Goal: Task Accomplishment & Management: Manage account settings

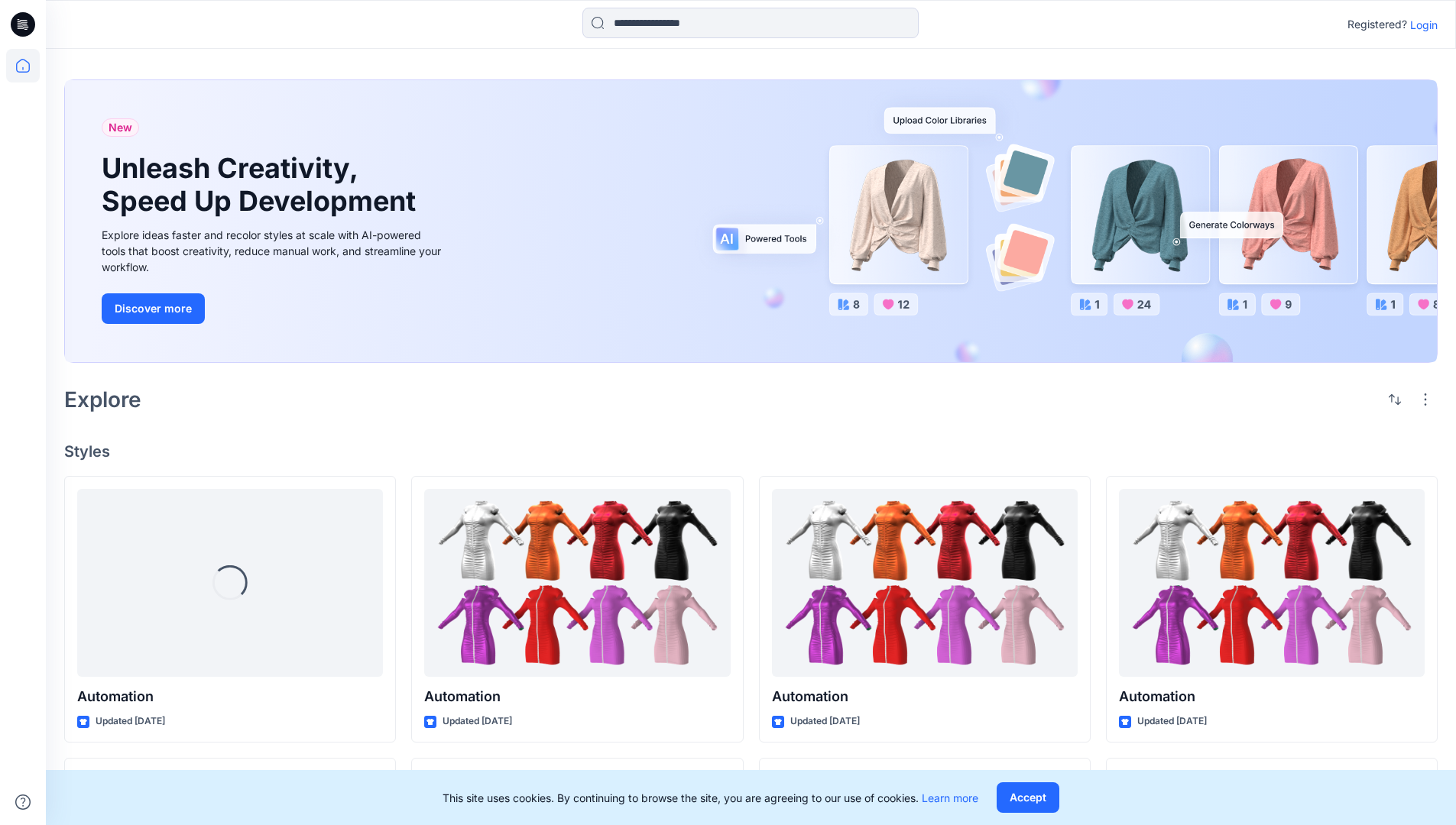
click at [1420, 25] on p "Login" at bounding box center [1423, 25] width 27 height 16
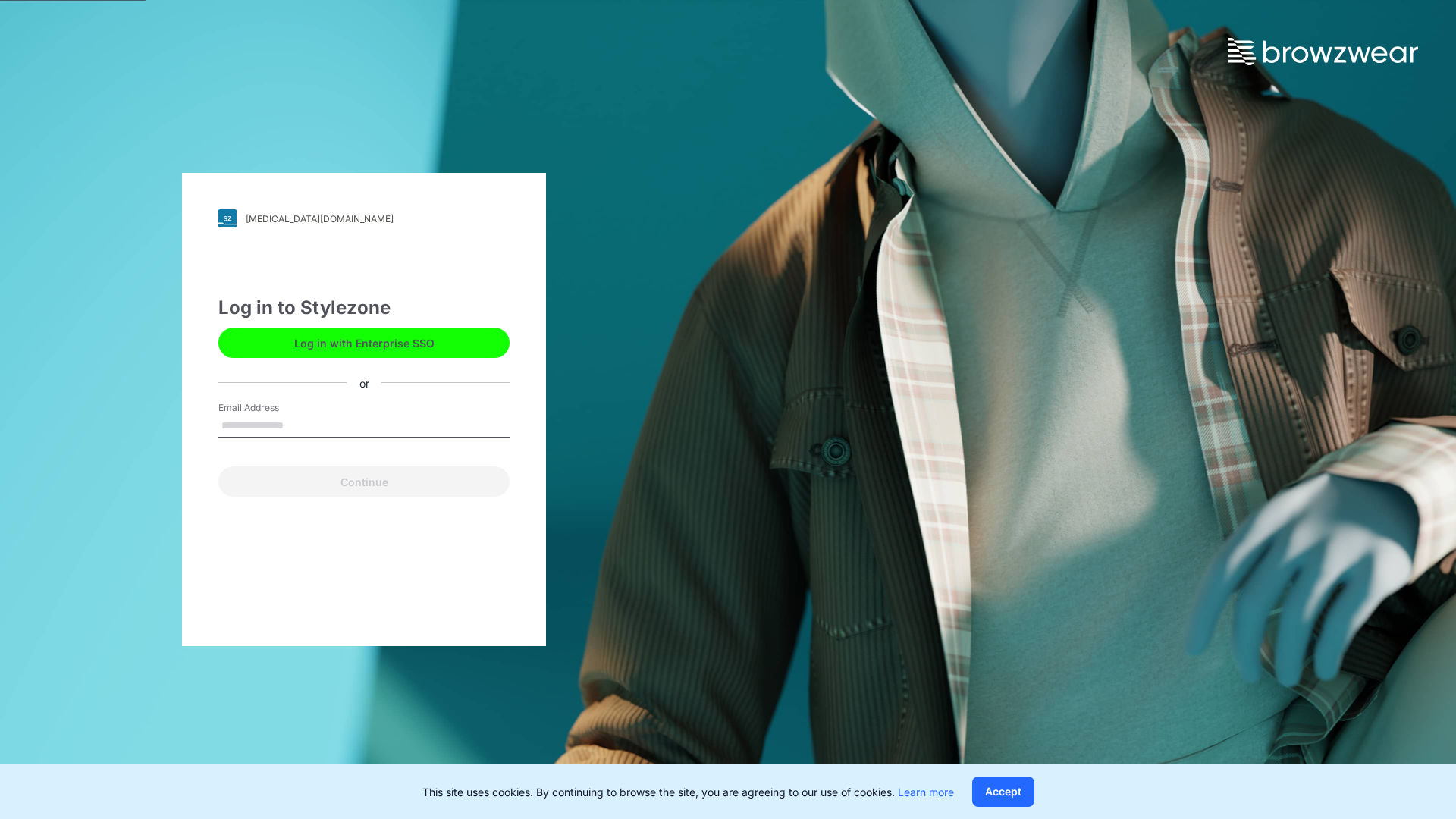
click at [300, 424] on input "Email Address" at bounding box center [364, 426] width 291 height 22
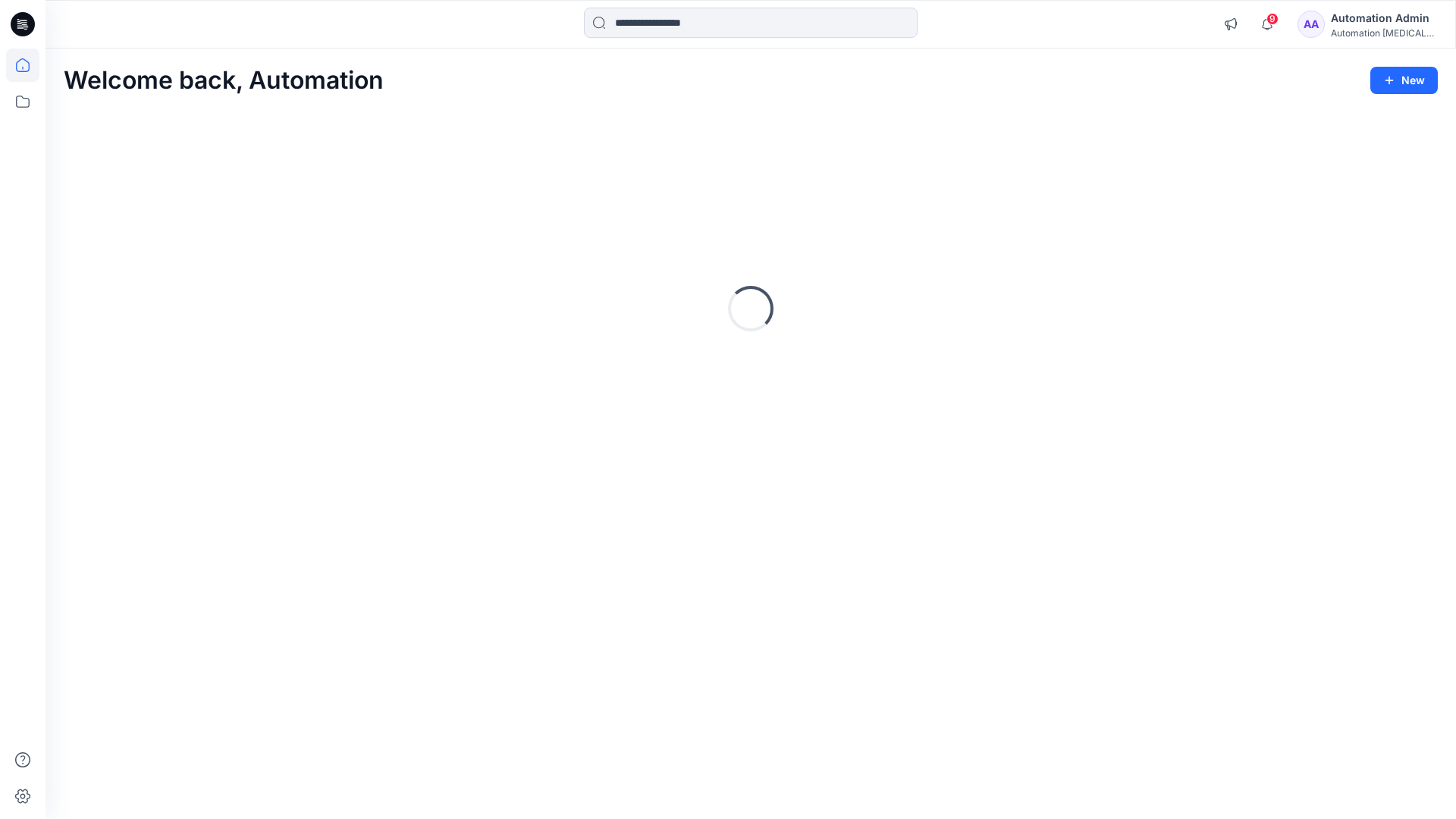
click at [29, 66] on icon at bounding box center [22, 65] width 14 height 14
click at [23, 98] on icon at bounding box center [22, 101] width 14 height 12
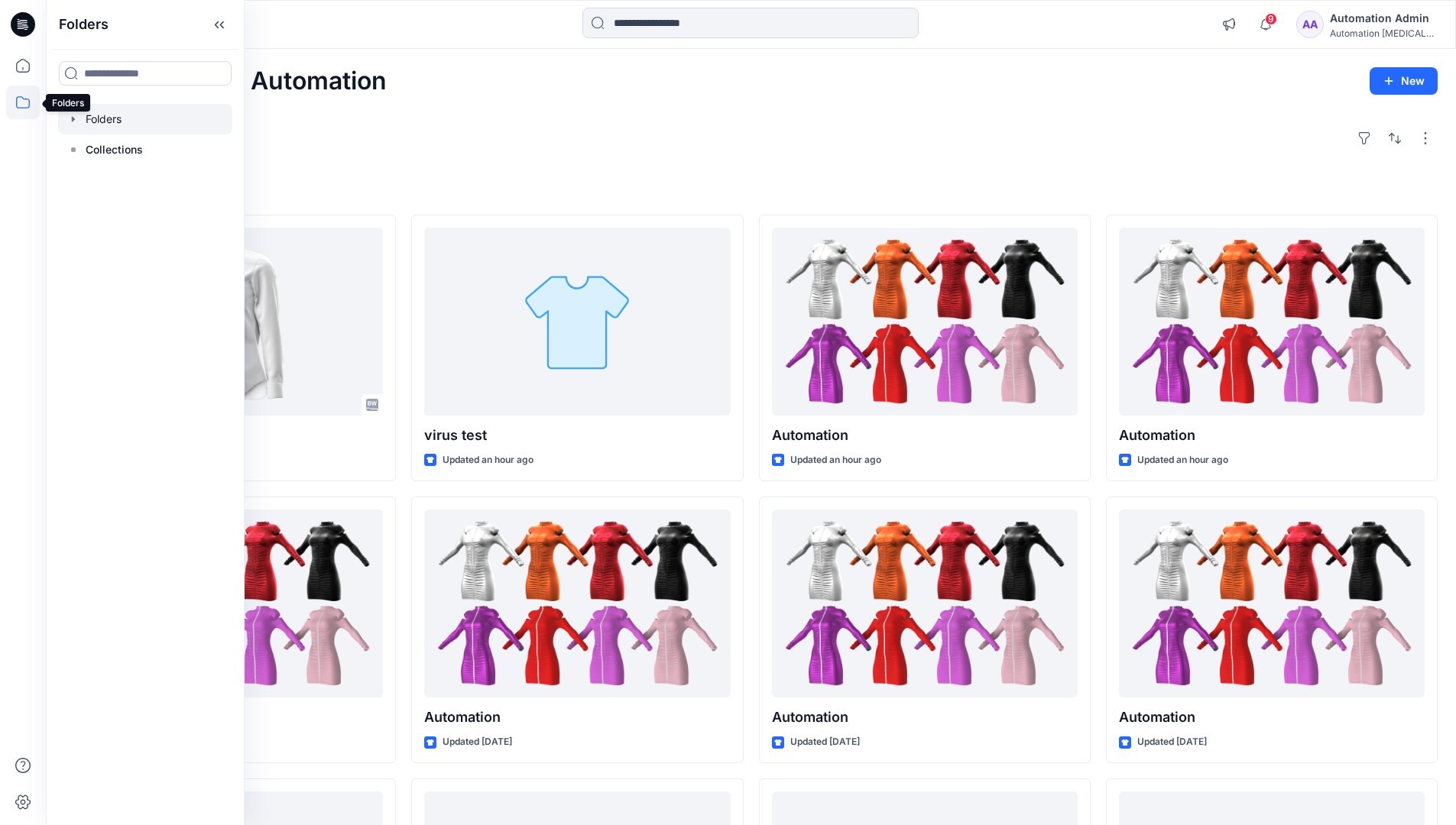
click at [155, 120] on div at bounding box center [145, 119] width 175 height 30
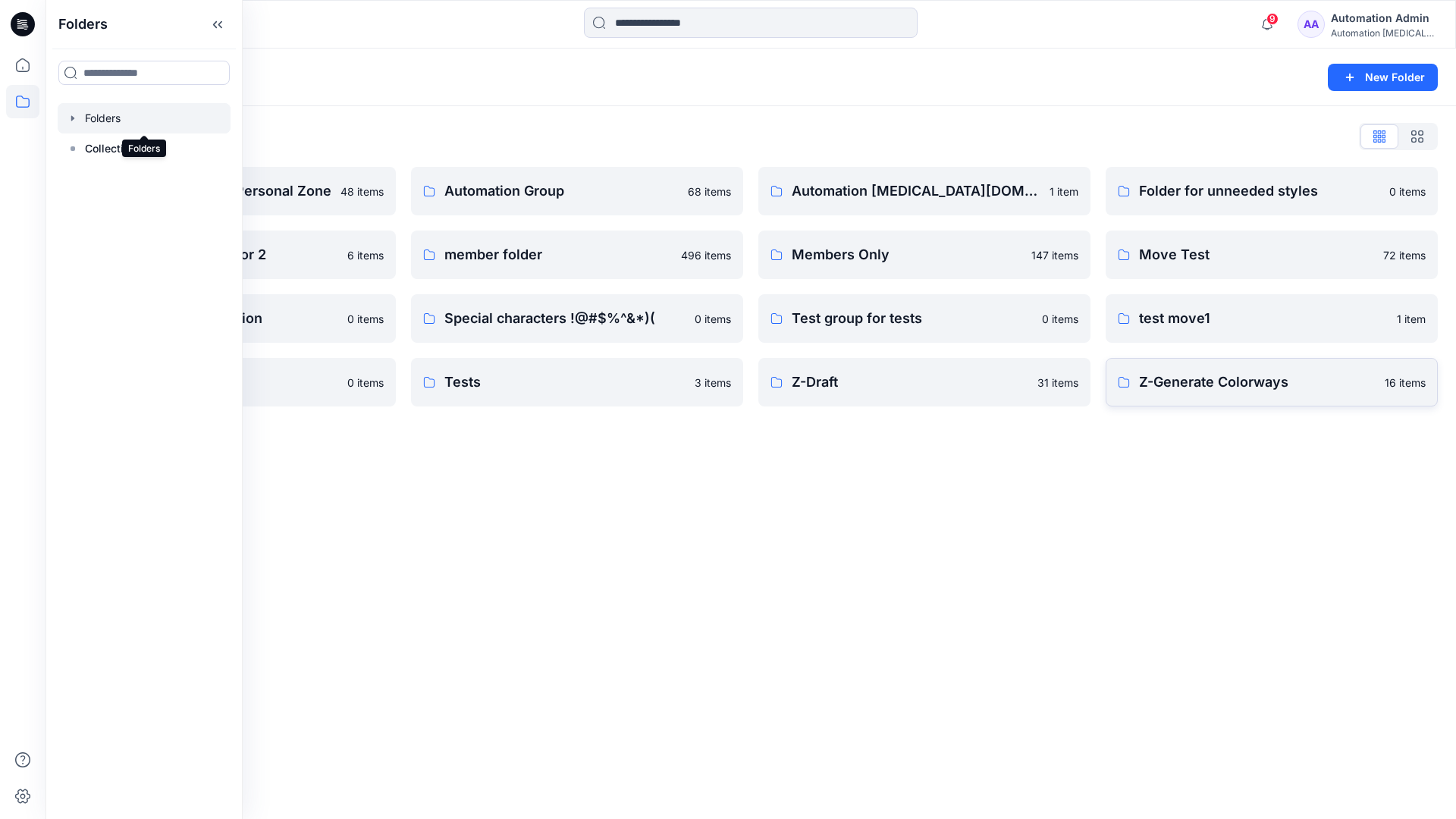
click at [1324, 388] on p "Z-Generate Colorways" at bounding box center [1257, 382] width 237 height 22
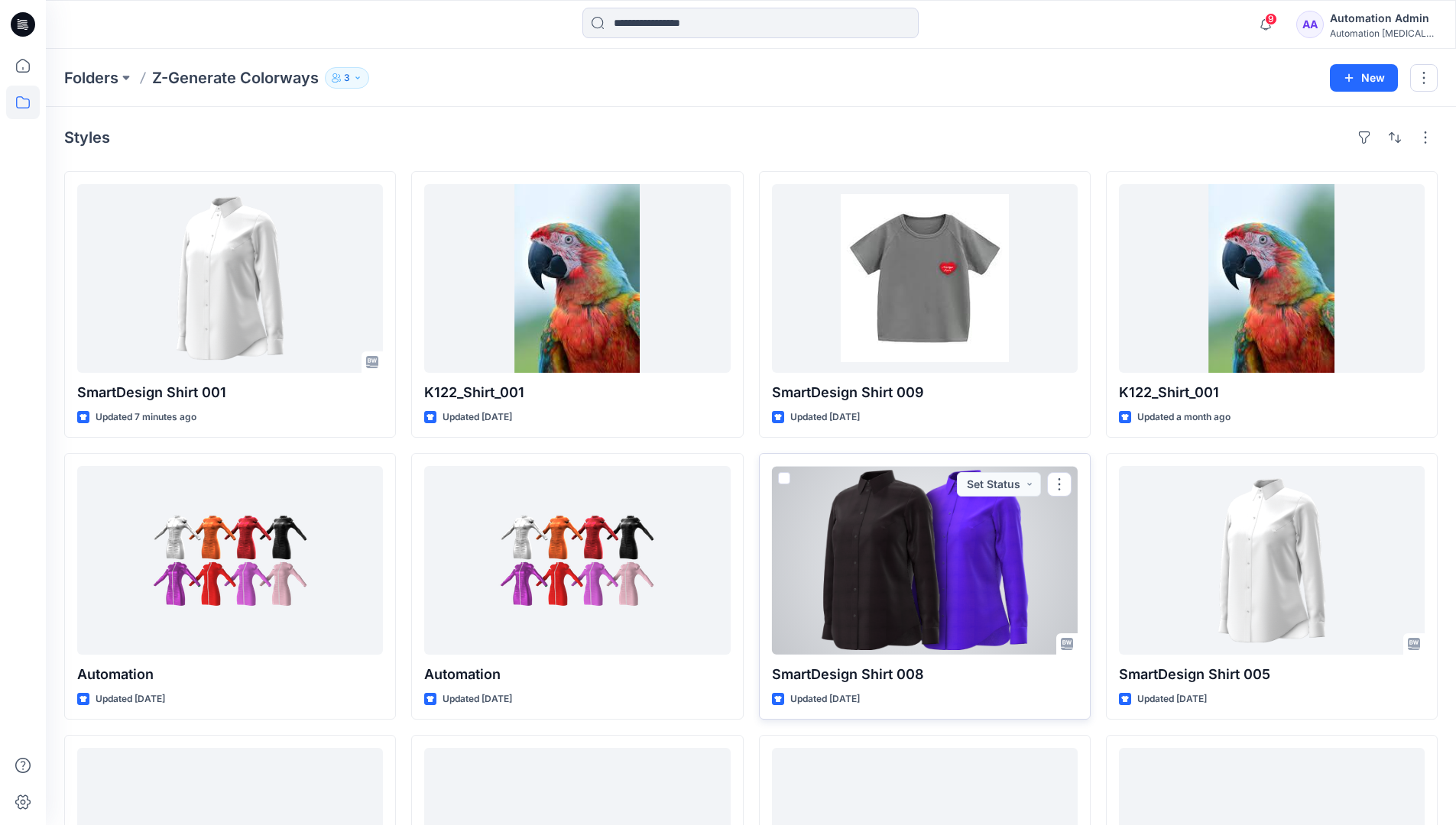
click at [784, 475] on span at bounding box center [784, 478] width 12 height 12
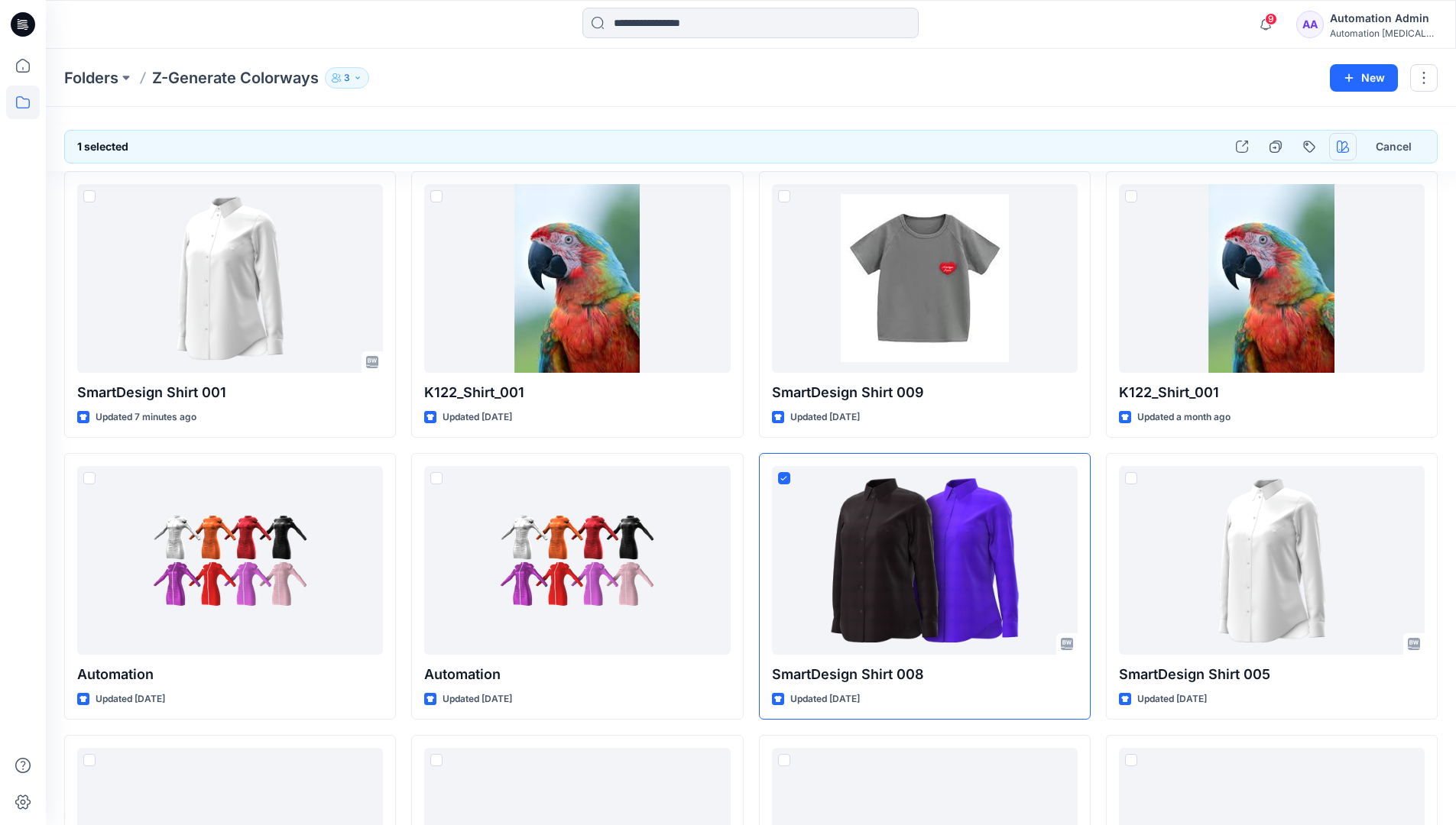
click at [1338, 143] on icon "button" at bounding box center [1343, 146] width 12 height 12
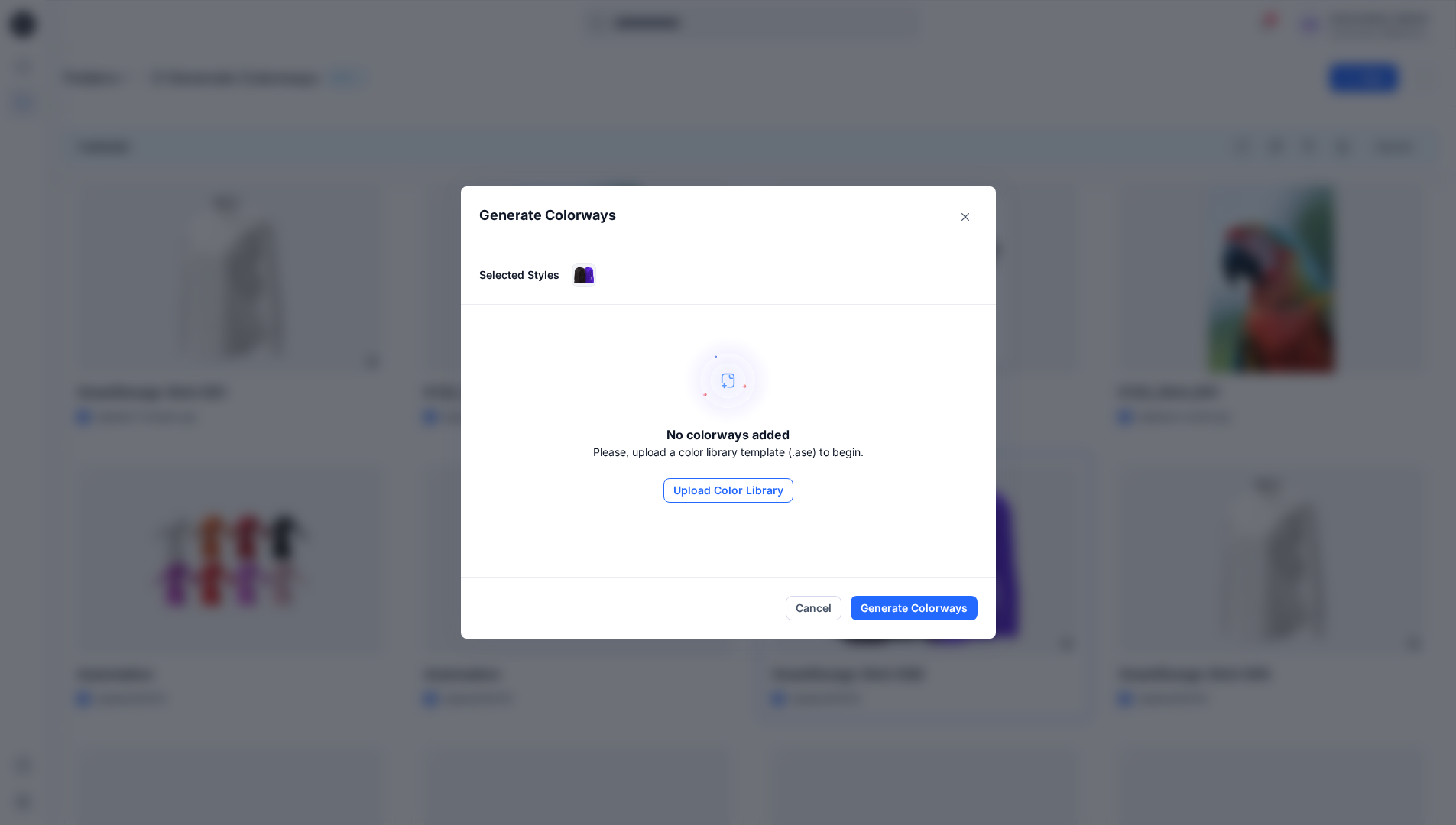
click at [720, 482] on button "Upload Color Library" at bounding box center [729, 491] width 130 height 25
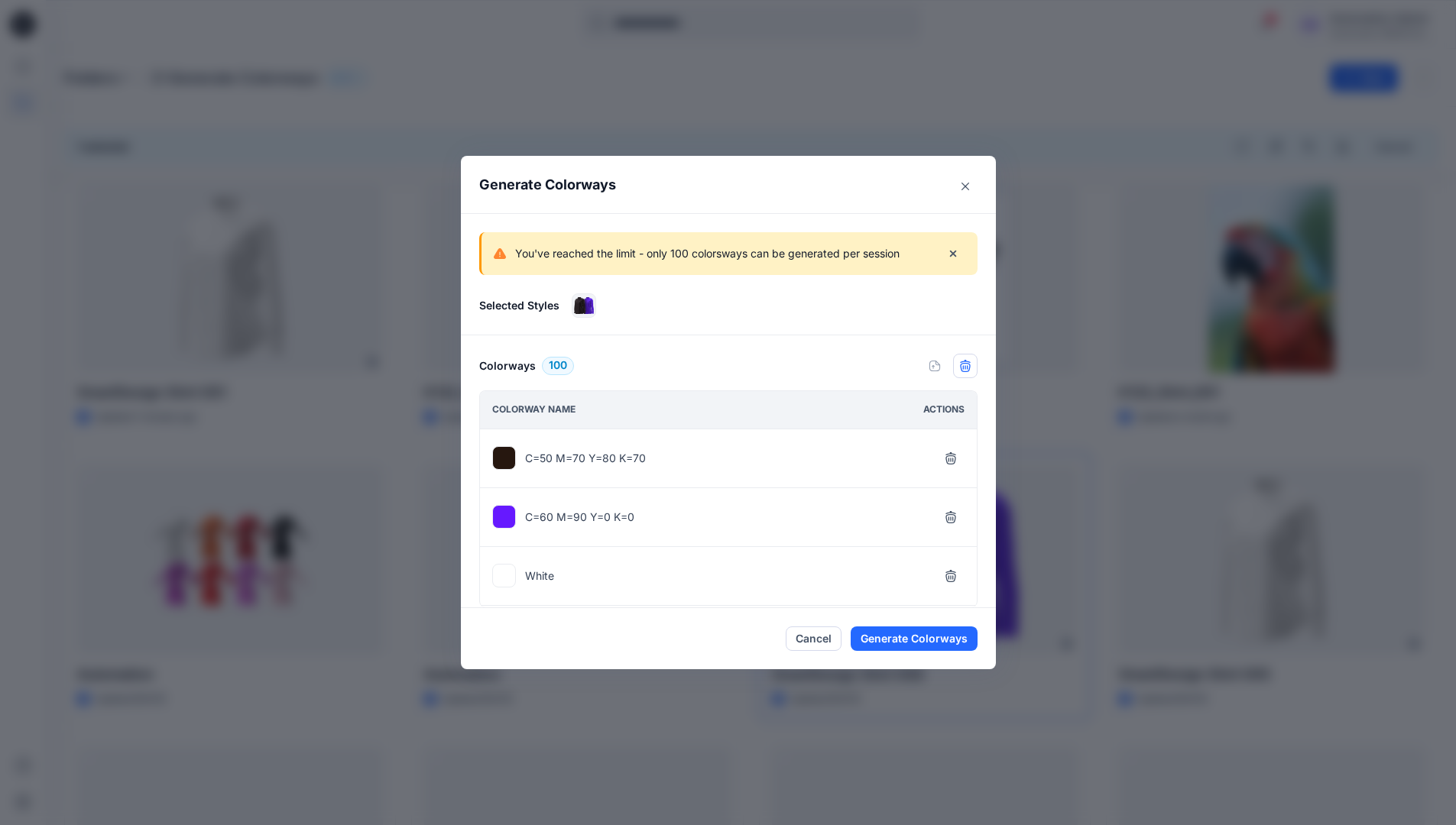
click at [972, 370] on icon "button" at bounding box center [965, 365] width 12 height 12
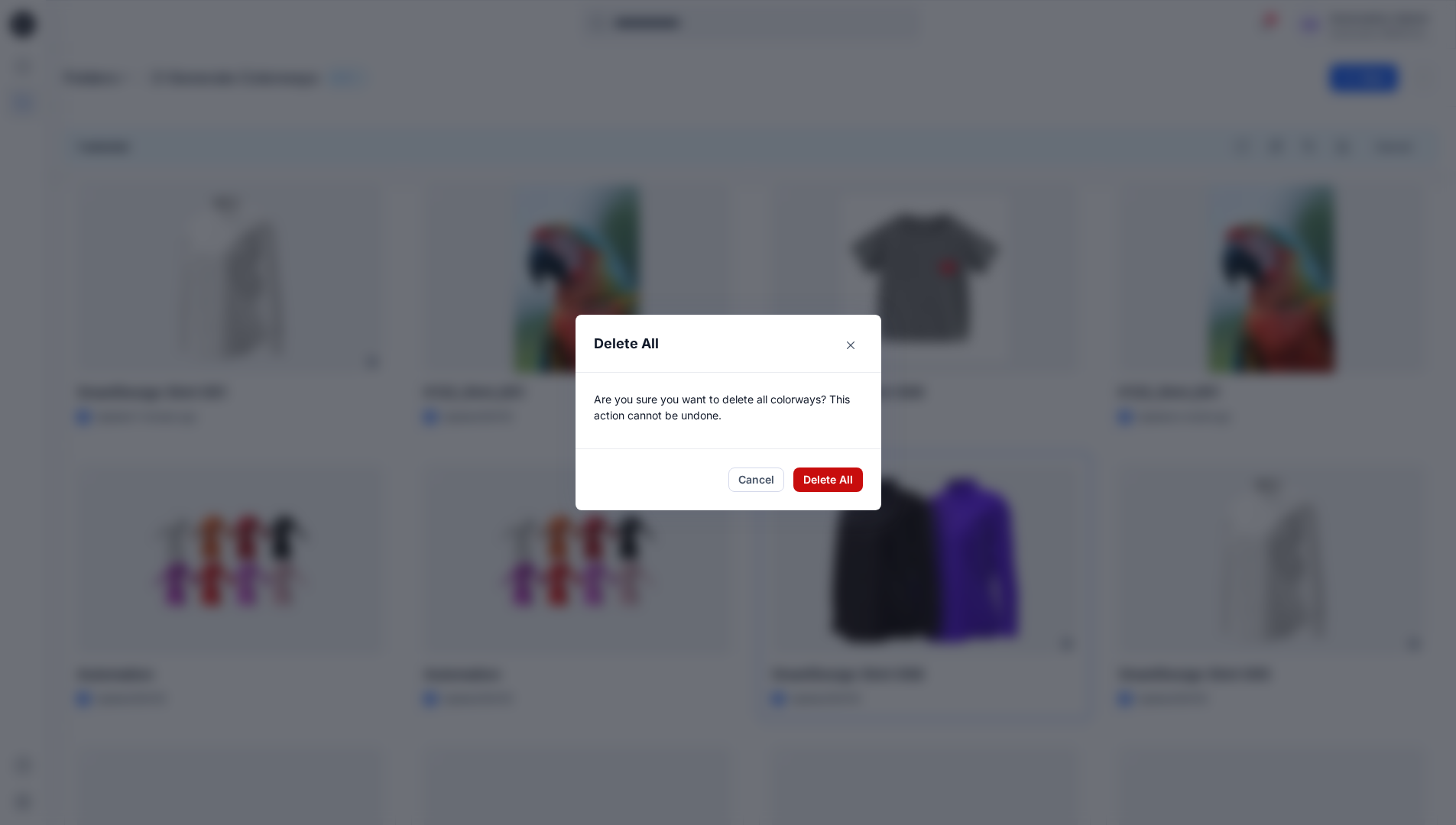
click at [833, 480] on button "Delete All" at bounding box center [828, 480] width 70 height 25
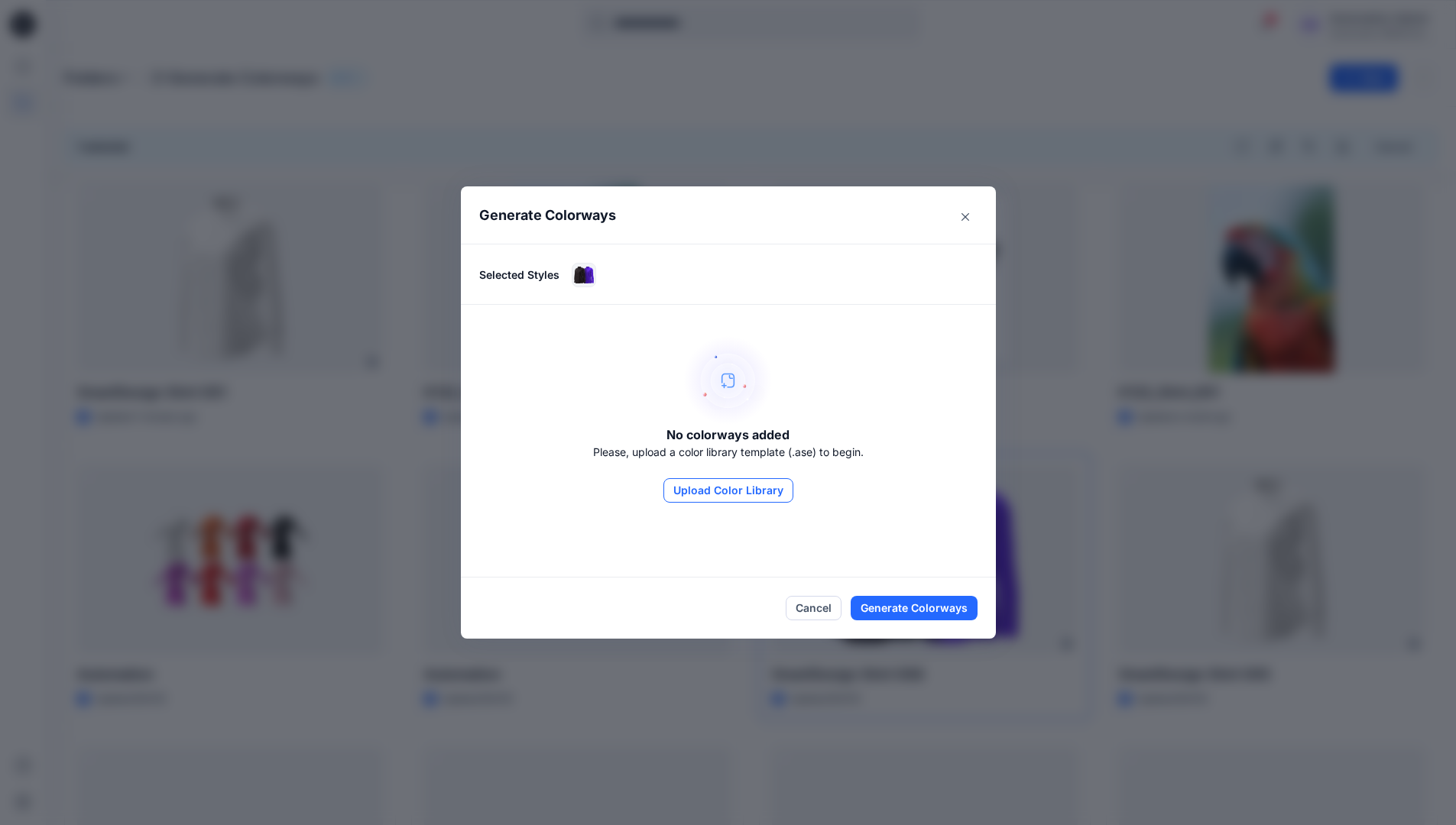
click at [769, 496] on button "Upload Color Library" at bounding box center [729, 491] width 130 height 25
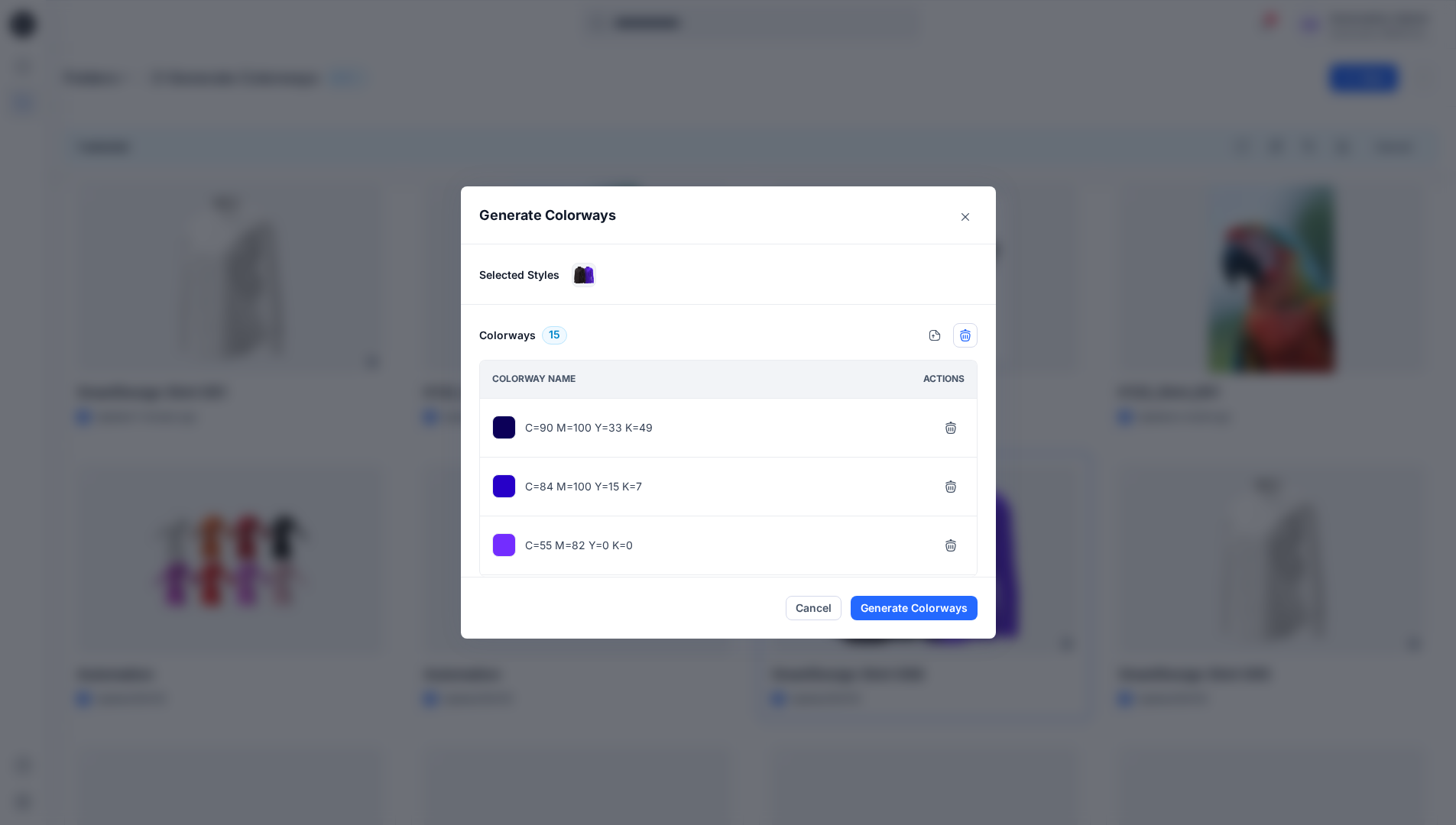
click at [969, 336] on icon "button" at bounding box center [965, 335] width 12 height 12
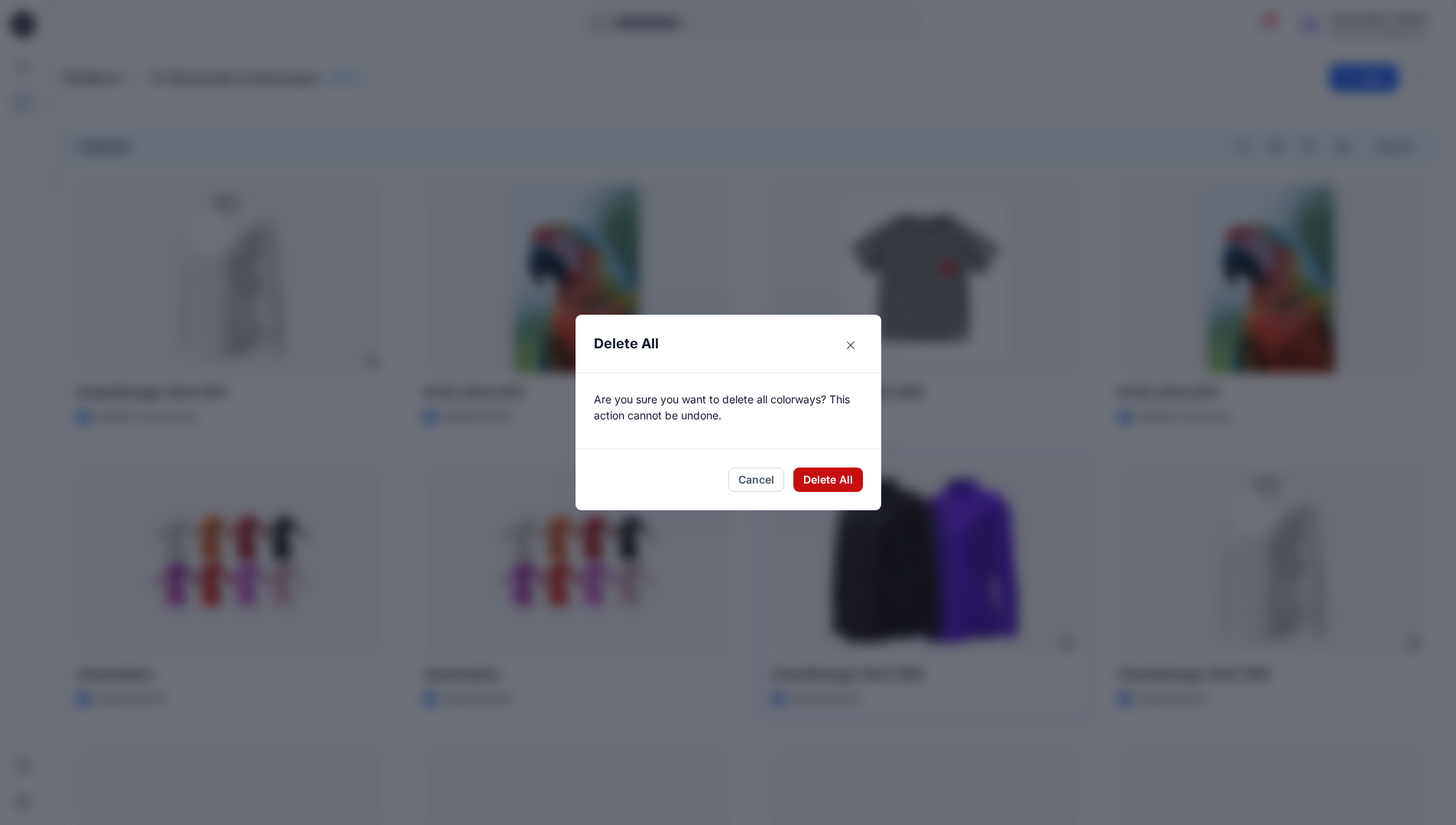
click at [823, 478] on button "Delete All" at bounding box center [828, 480] width 70 height 25
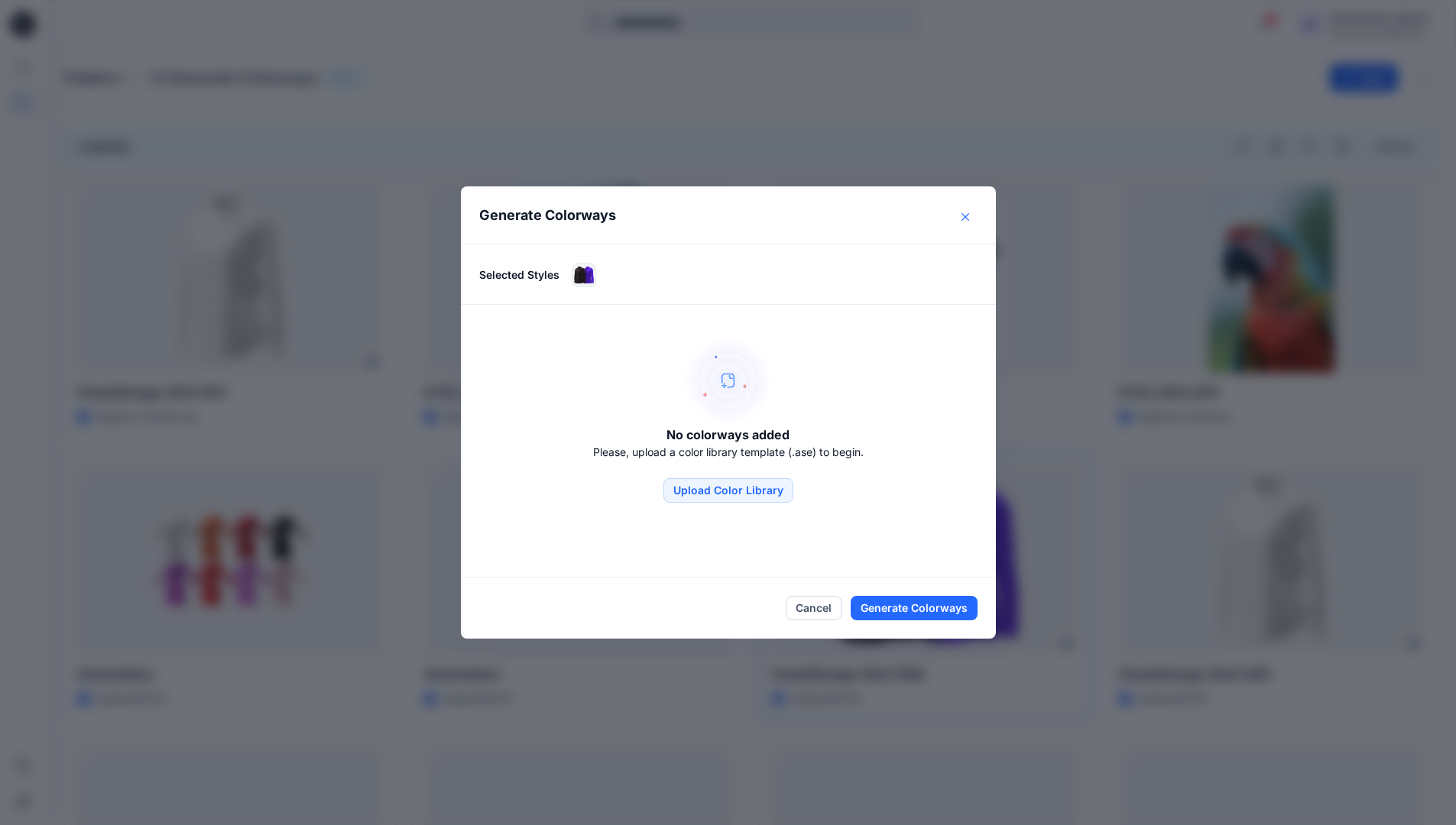
click at [968, 221] on button "Close" at bounding box center [965, 217] width 25 height 25
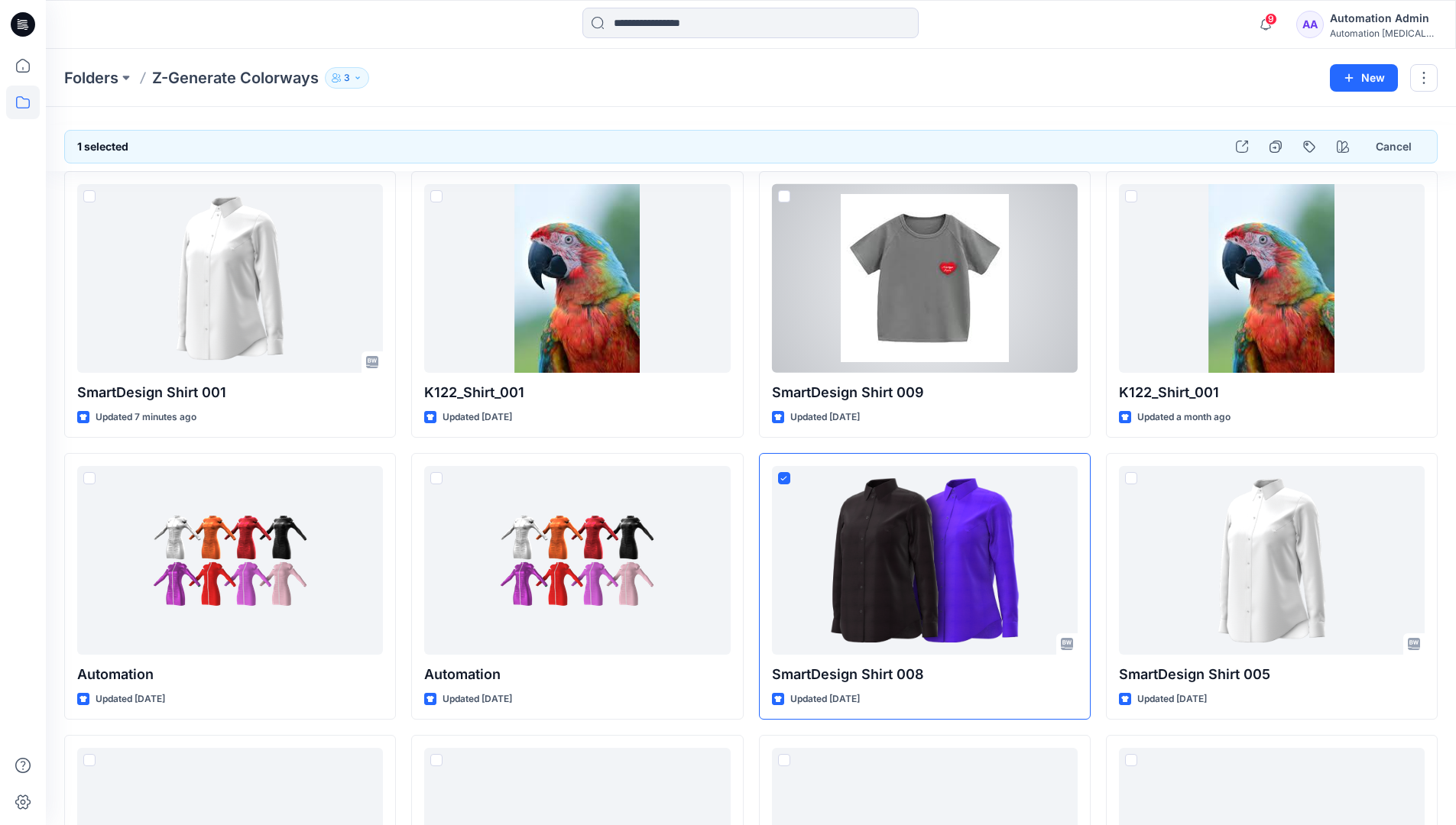
click at [1364, 19] on div "Automation Admin" at bounding box center [1382, 18] width 107 height 18
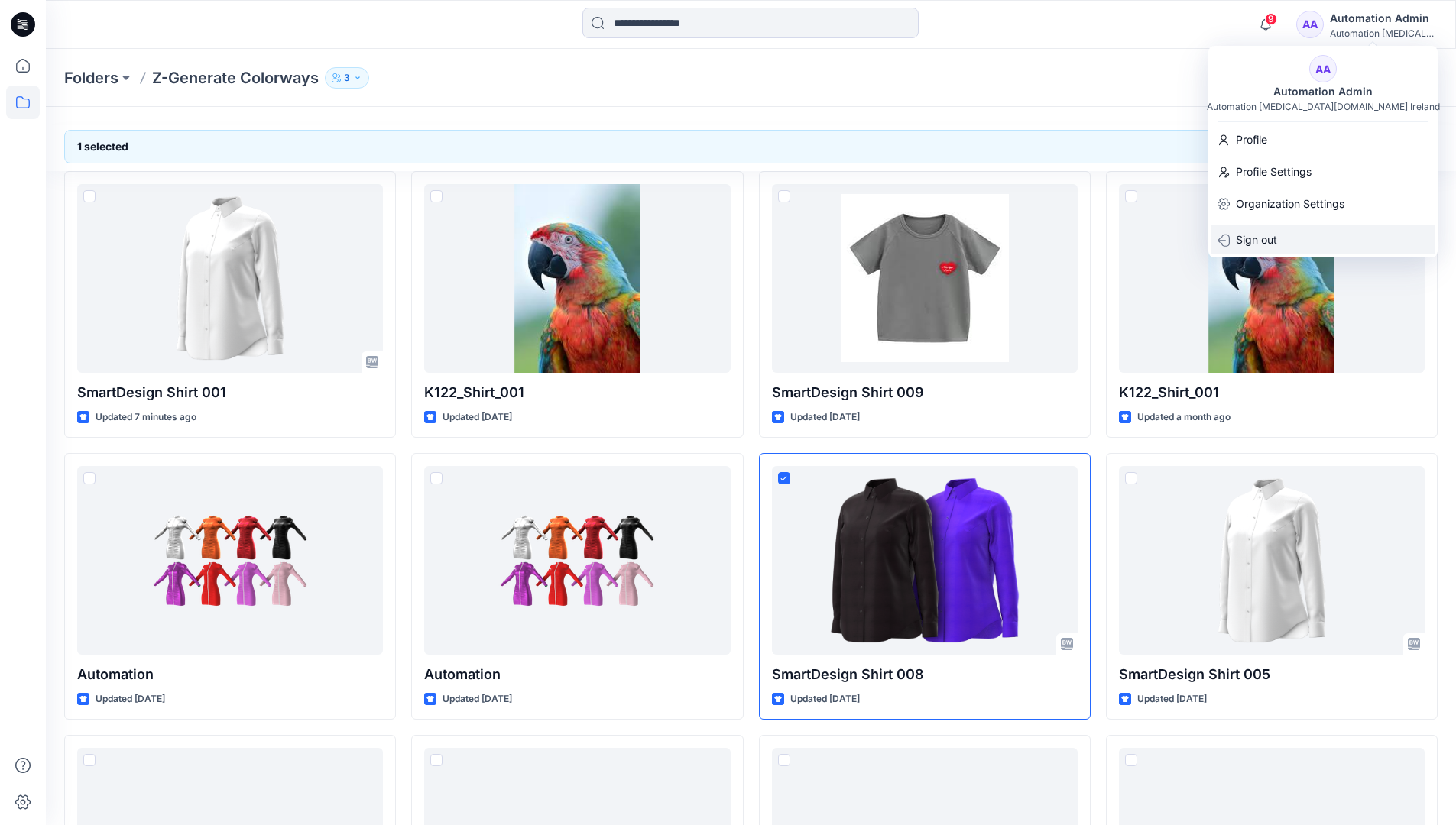
click at [1293, 240] on div "Sign out" at bounding box center [1323, 240] width 223 height 29
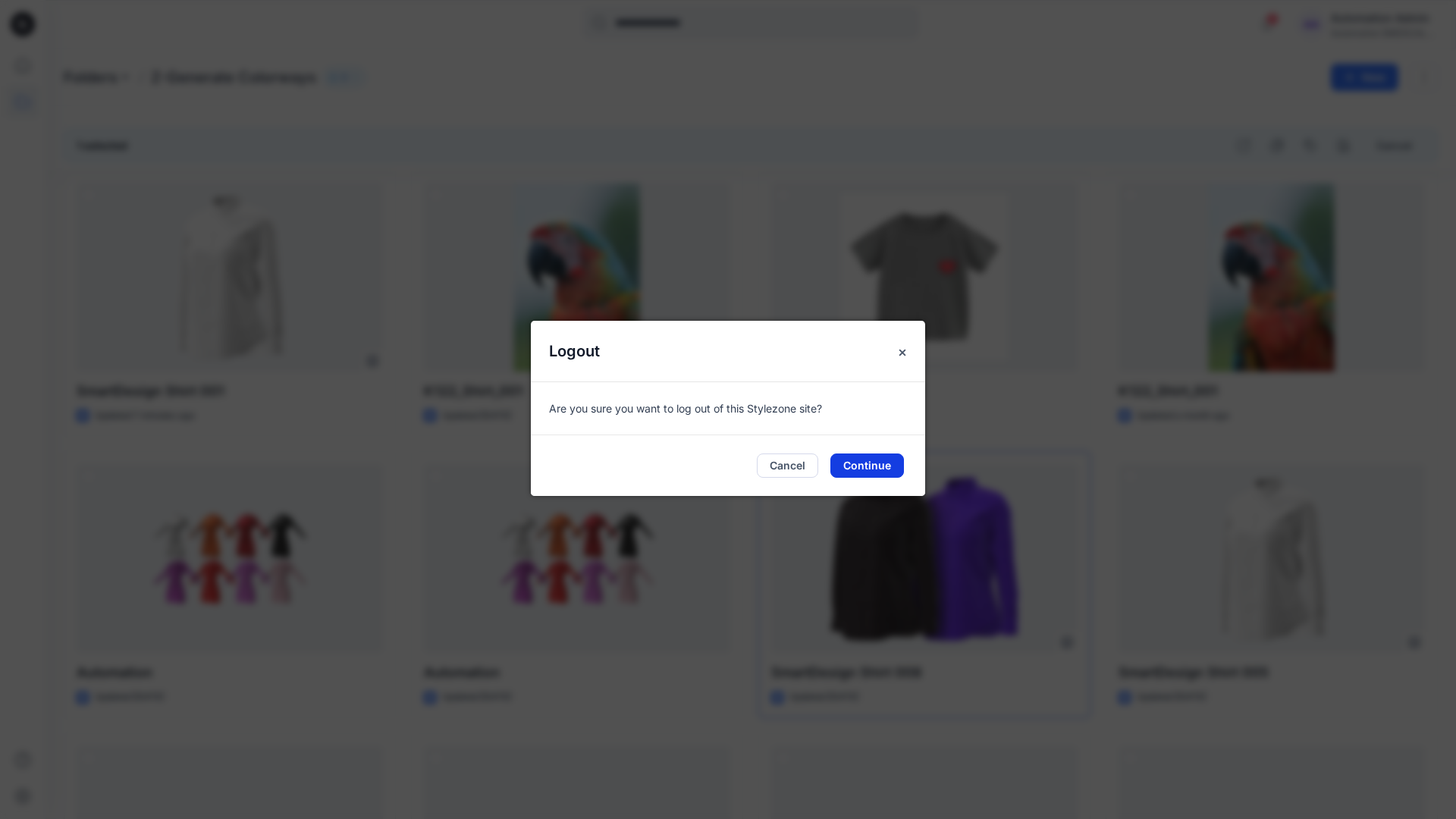
click at [863, 465] on button "Continue" at bounding box center [867, 466] width 74 height 24
